Goal: Check status

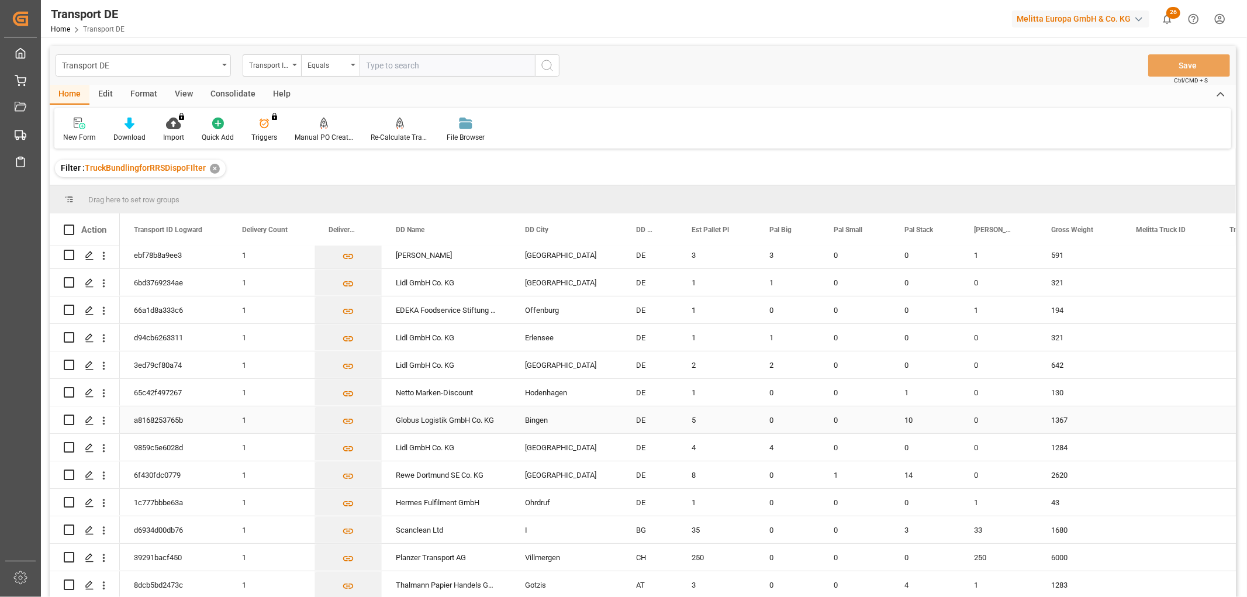
scroll to position [519, 0]
